Goal: Task Accomplishment & Management: Use online tool/utility

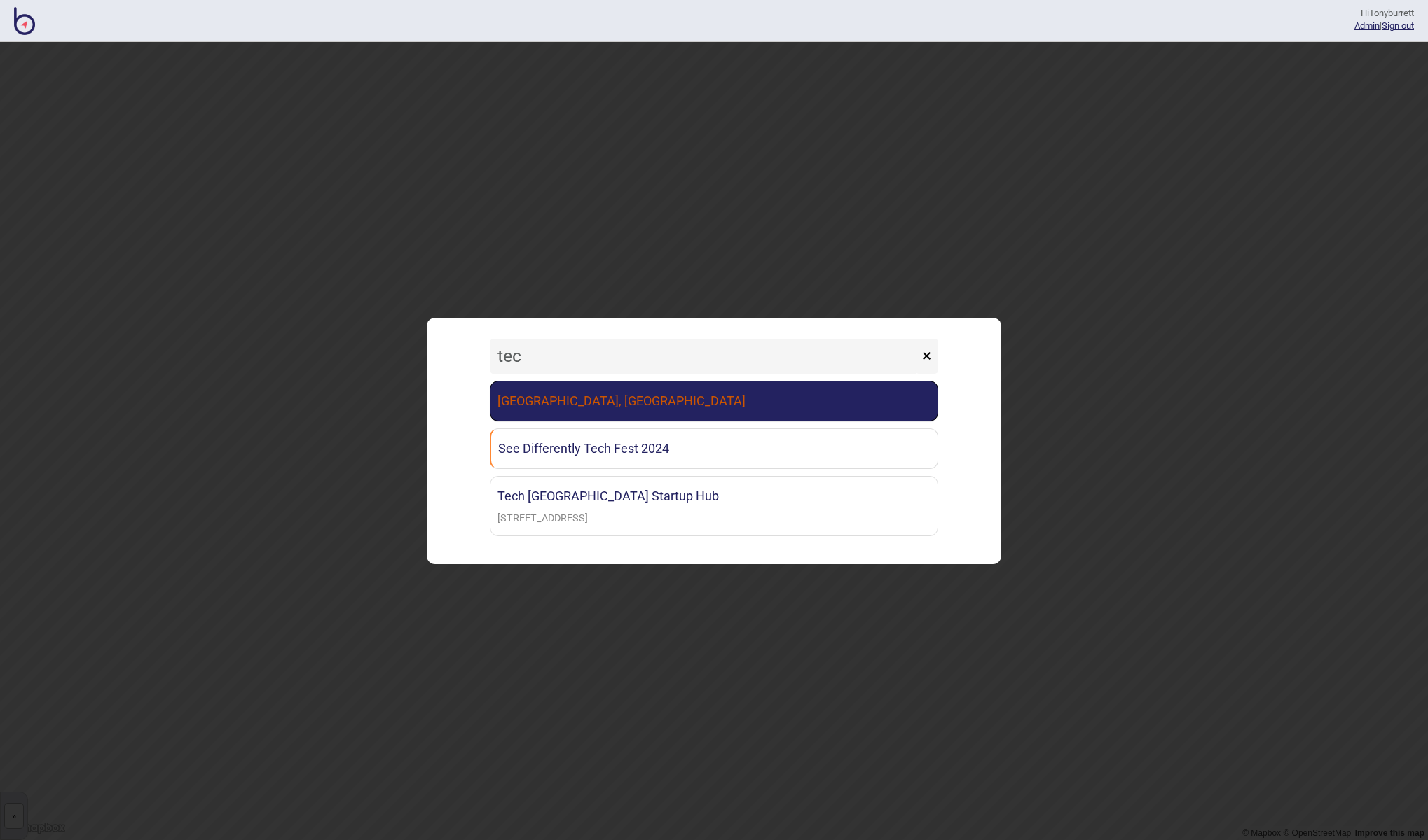
type input "tec"
click at [603, 395] on link "[GEOGRAPHIC_DATA], [GEOGRAPHIC_DATA]" at bounding box center [714, 401] width 448 height 40
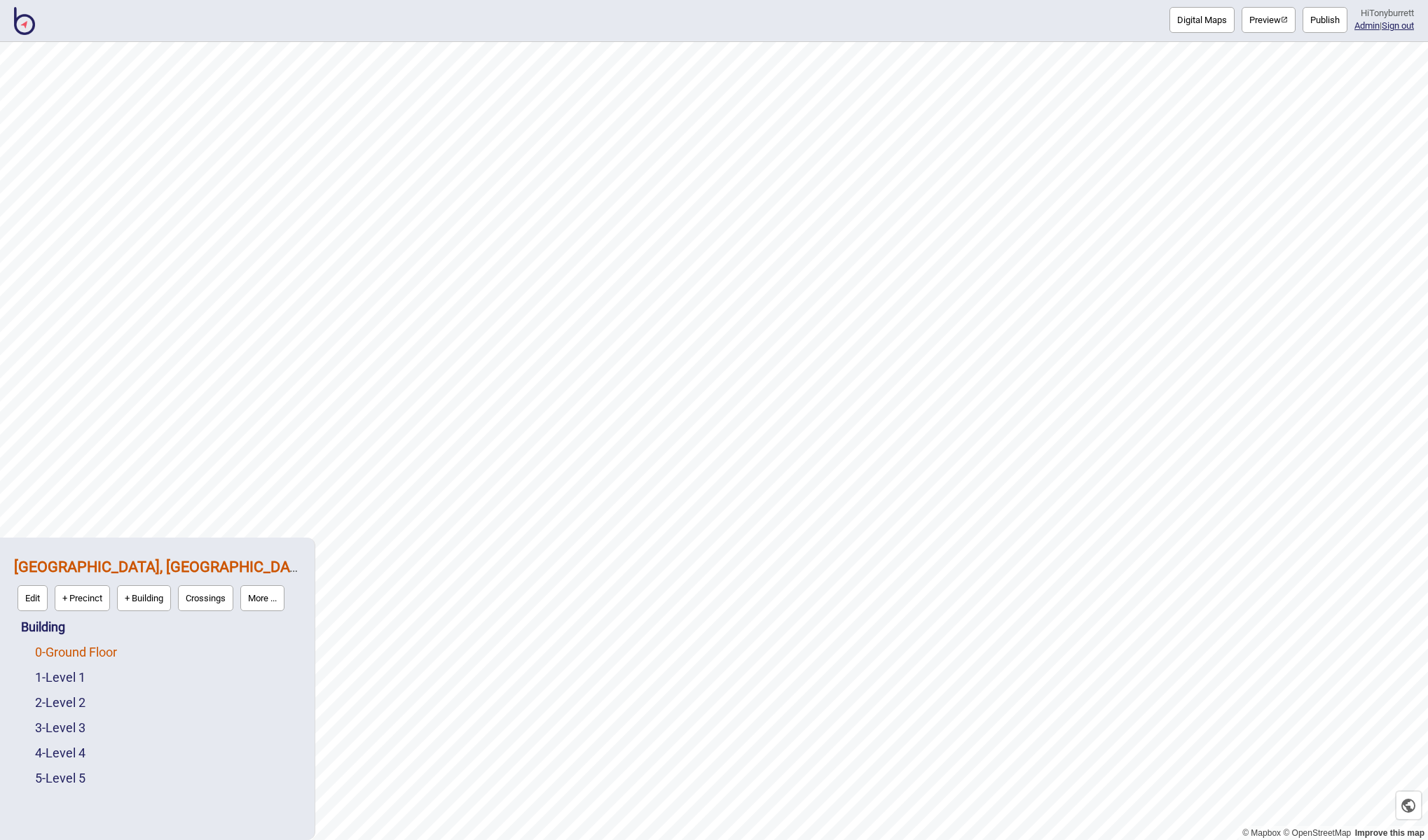
click at [77, 654] on link "0 - Ground Floor" at bounding box center [76, 652] width 82 height 14
click at [57, 655] on button "Edit" at bounding box center [54, 648] width 30 height 26
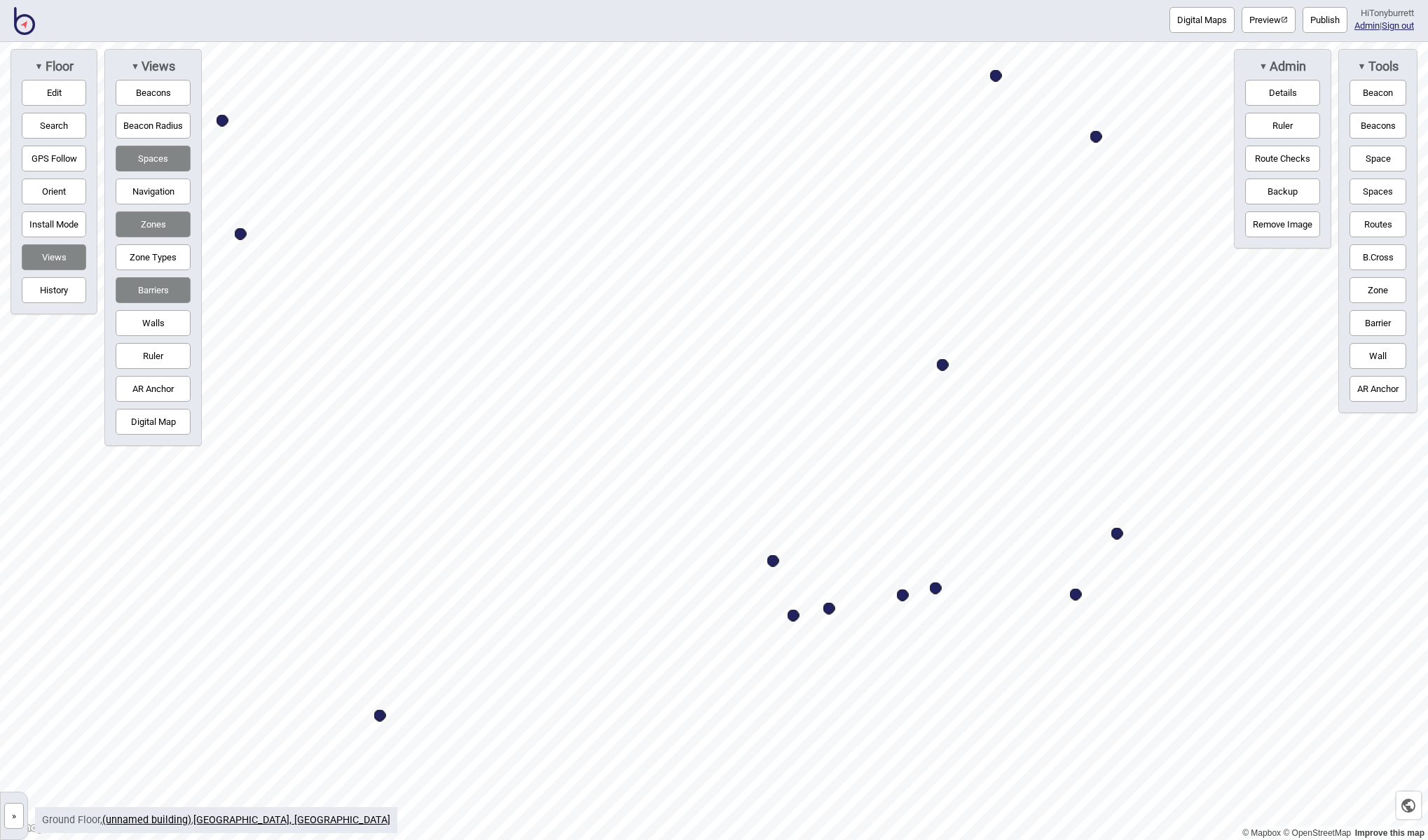
click at [166, 252] on button "Zone Types" at bounding box center [153, 257] width 75 height 26
